Goal: Information Seeking & Learning: Get advice/opinions

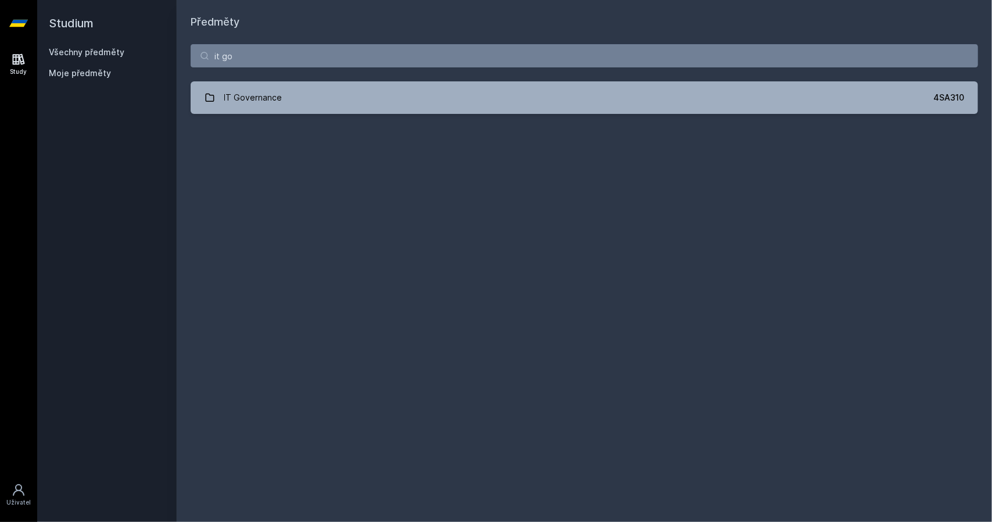
type input "it go"
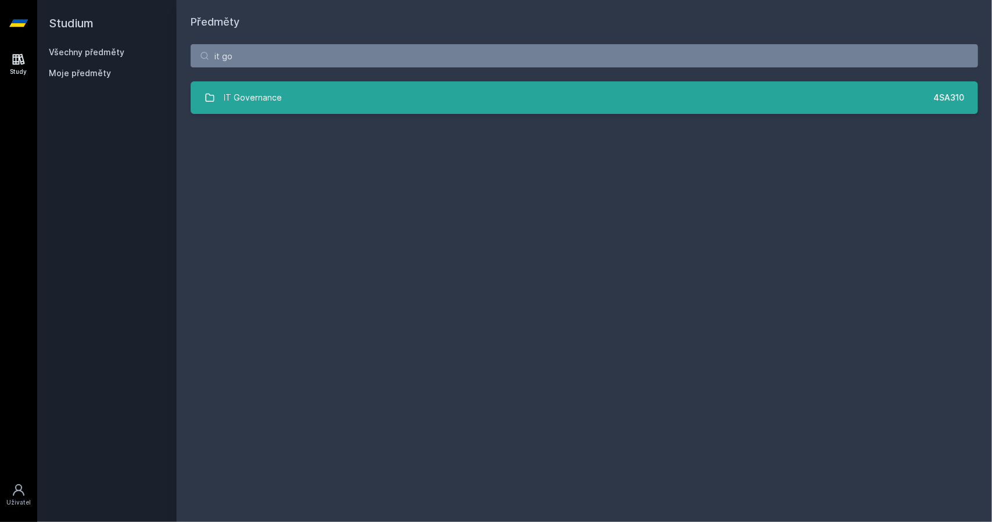
click at [367, 102] on link "IT Governance 4SA310" at bounding box center [585, 97] width 788 height 33
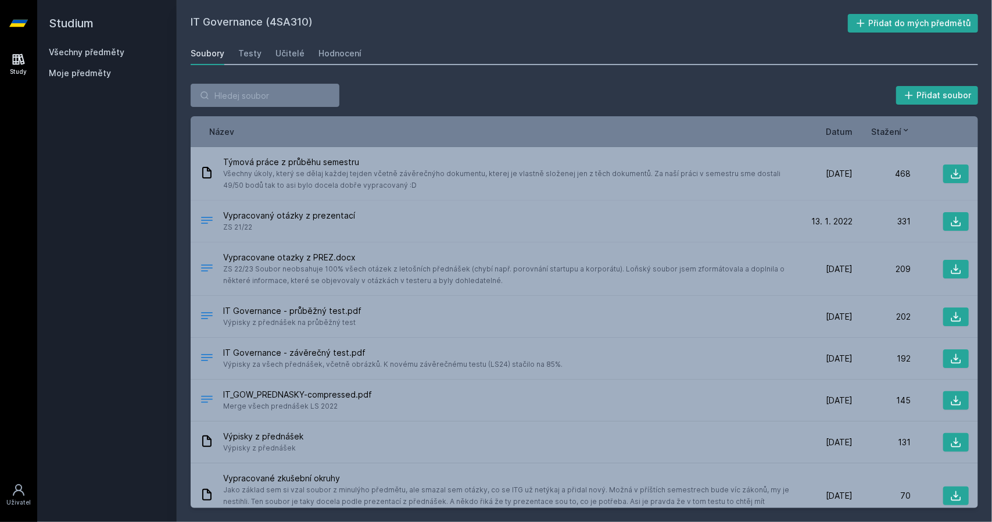
click at [302, 58] on div "Soubory Testy Učitelé Hodnocení" at bounding box center [585, 53] width 788 height 23
click at [291, 52] on div "Učitelé" at bounding box center [290, 54] width 29 height 12
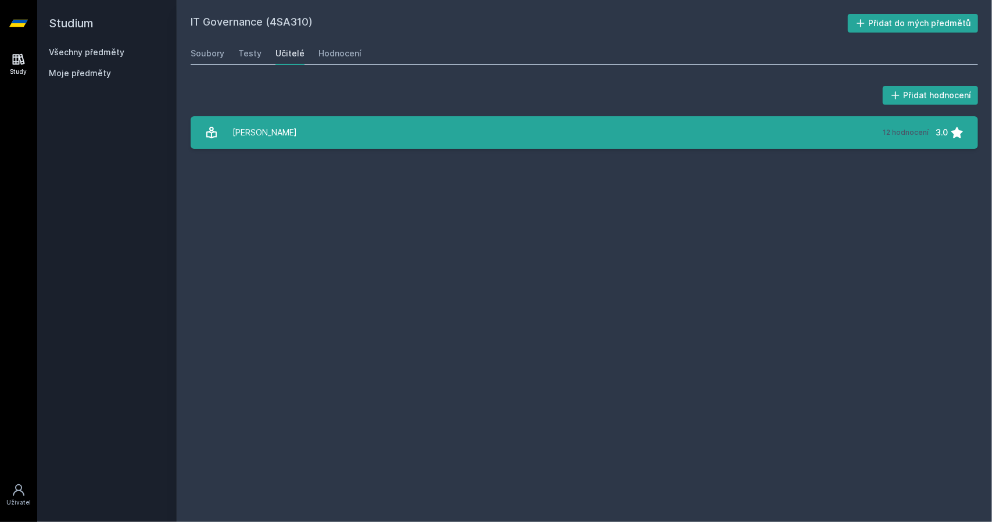
click at [346, 138] on link "[PERSON_NAME] 12 hodnocení 3.0" at bounding box center [585, 132] width 788 height 33
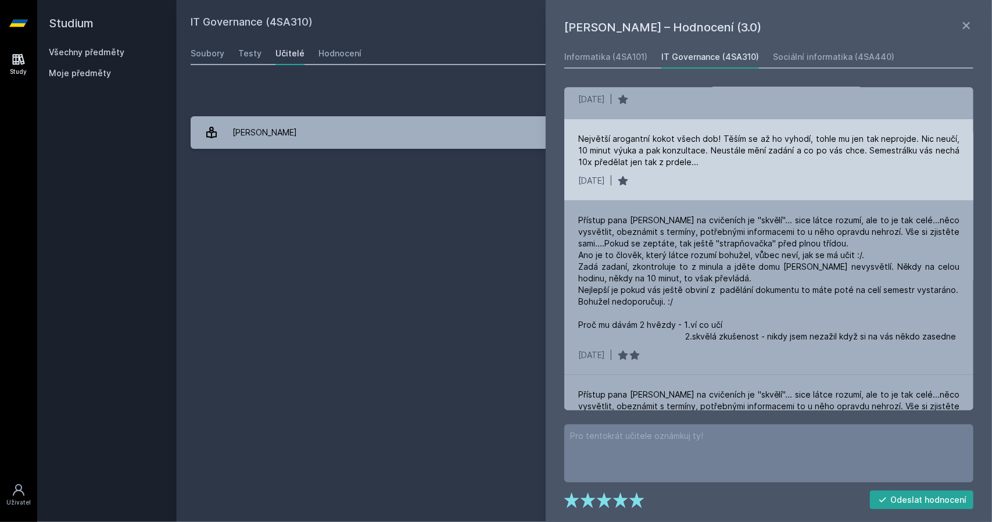
scroll to position [406, 0]
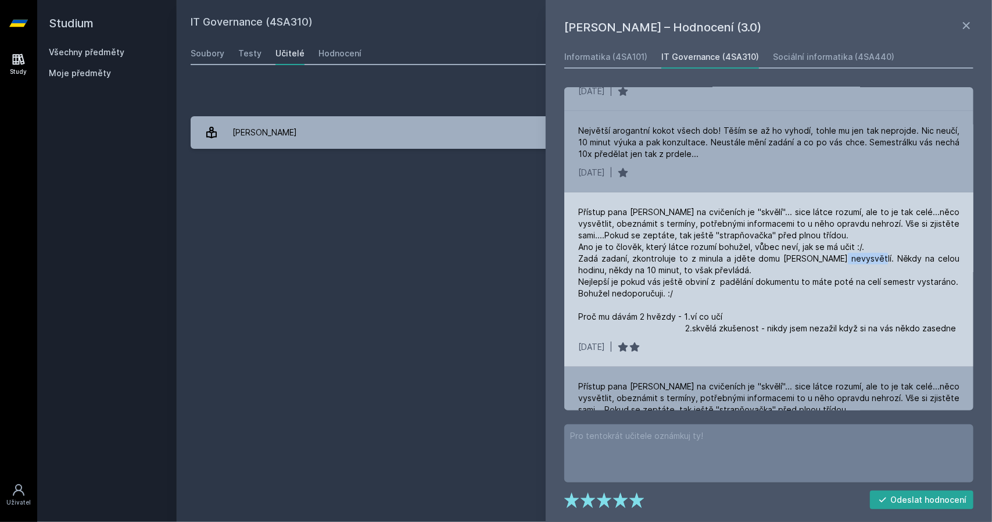
drag, startPoint x: 849, startPoint y: 258, endPoint x: 885, endPoint y: 259, distance: 36.0
click at [885, 259] on div "Přístup pana [PERSON_NAME] na cvičeních je "skvělí"... sice látce rozumí, ale t…" at bounding box center [768, 270] width 381 height 128
click at [659, 271] on div "Přístup pana [PERSON_NAME] na cvičeních je "skvělí"... sice látce rozumí, ale t…" at bounding box center [768, 270] width 381 height 128
drag, startPoint x: 606, startPoint y: 266, endPoint x: 641, endPoint y: 263, distance: 35.5
click at [641, 263] on div "Přístup pana [PERSON_NAME] na cvičeních je "skvělí"... sice látce rozumí, ale t…" at bounding box center [768, 270] width 381 height 128
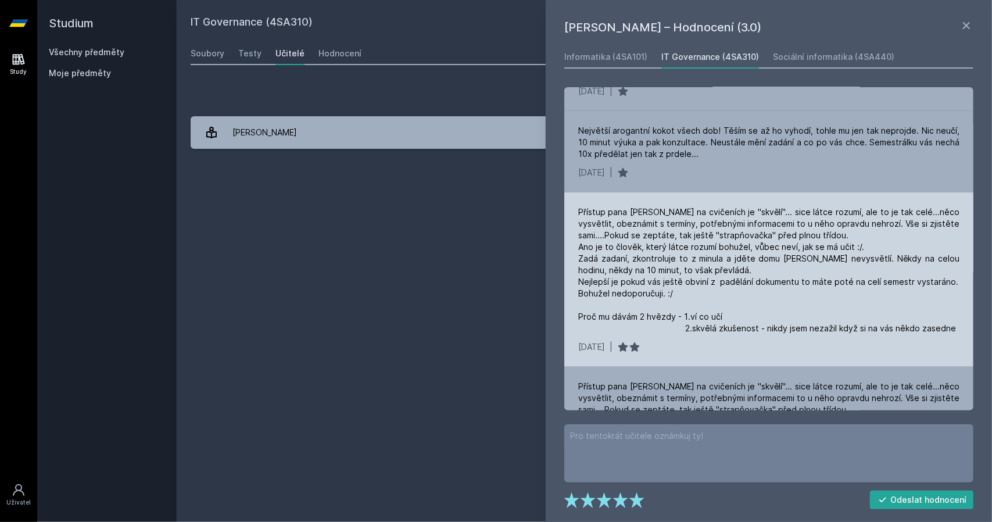
click at [638, 270] on div "Přístup pana [PERSON_NAME] na cvičeních je "skvělí"... sice látce rozumí, ale t…" at bounding box center [768, 270] width 381 height 128
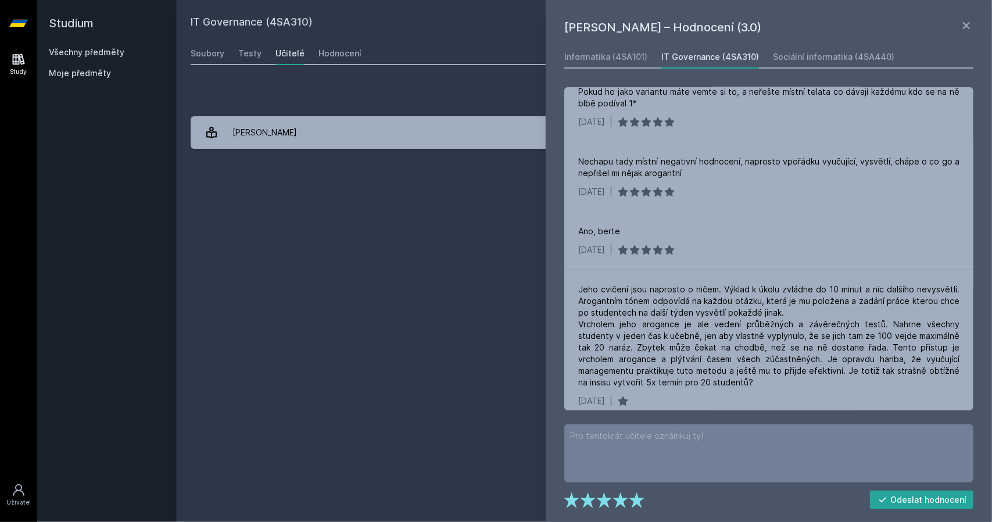
scroll to position [0, 0]
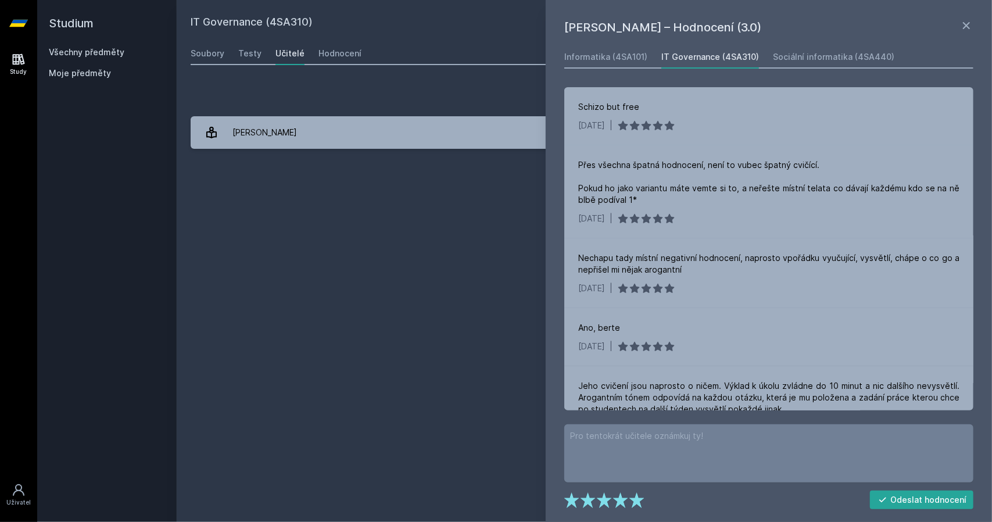
click at [356, 259] on div "IT Governance (4SA310) Přidat do mých předmětů [GEOGRAPHIC_DATA] Testy Učitelé …" at bounding box center [585, 261] width 788 height 494
click at [967, 20] on icon at bounding box center [967, 26] width 14 height 14
